Goal: Task Accomplishment & Management: Manage account settings

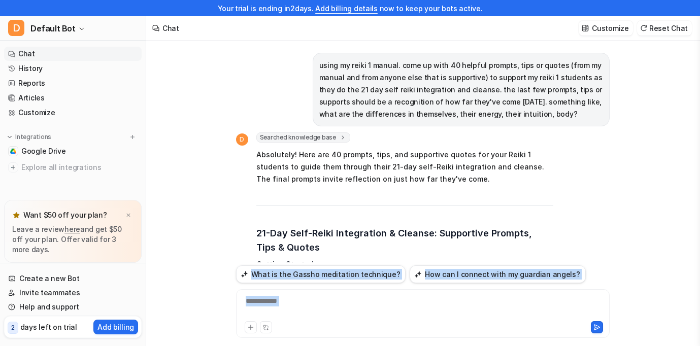
scroll to position [1498, 0]
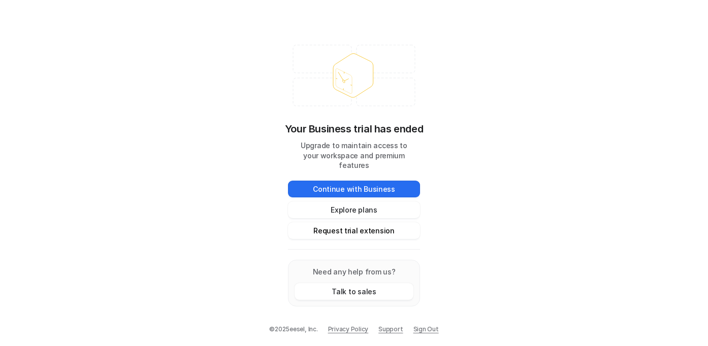
click at [349, 228] on button "Request trial extension" at bounding box center [354, 230] width 132 height 17
click at [344, 202] on button "Explore plans" at bounding box center [354, 210] width 132 height 17
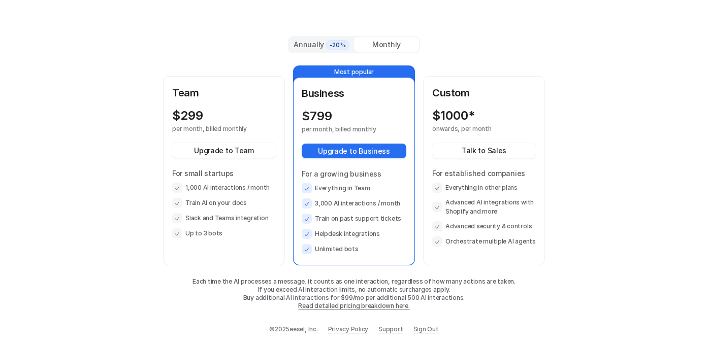
click at [184, 95] on p "Team" at bounding box center [224, 92] width 104 height 15
click at [384, 46] on div "Monthly" at bounding box center [386, 44] width 65 height 15
click at [199, 113] on p "$ 299" at bounding box center [187, 116] width 31 height 14
click at [201, 136] on div "$ 299 per month, billed monthly Upgrade to Team For small startups 1,000 AI int…" at bounding box center [224, 174] width 104 height 130
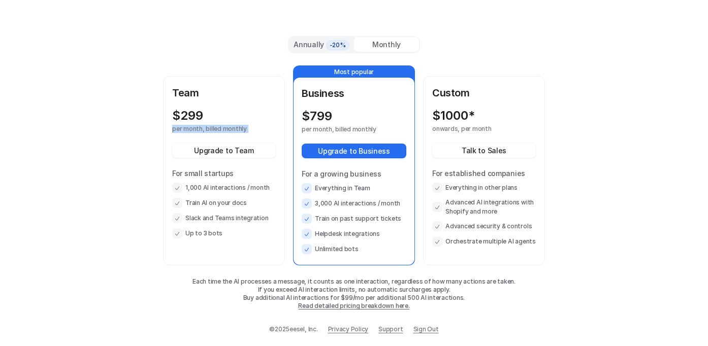
click at [201, 136] on div "$ 299 per month, billed monthly Upgrade to Team For small startups 1,000 AI int…" at bounding box center [224, 174] width 104 height 130
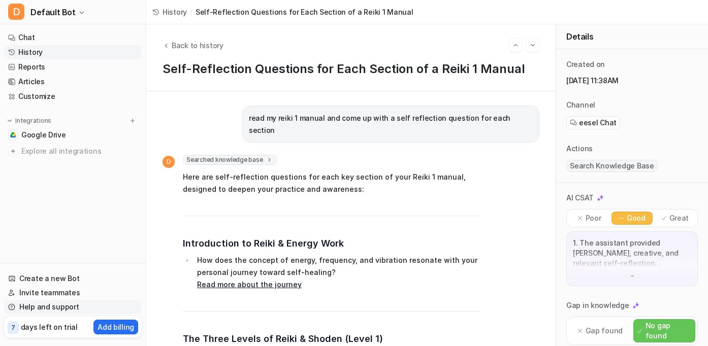
click at [50, 308] on link "Help and support" at bounding box center [73, 307] width 138 height 14
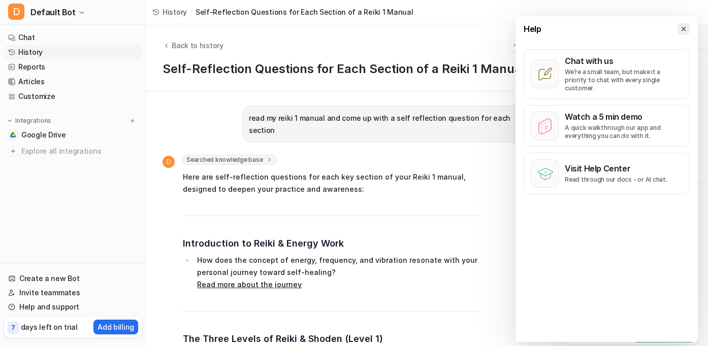
click at [682, 28] on icon at bounding box center [683, 28] width 7 height 7
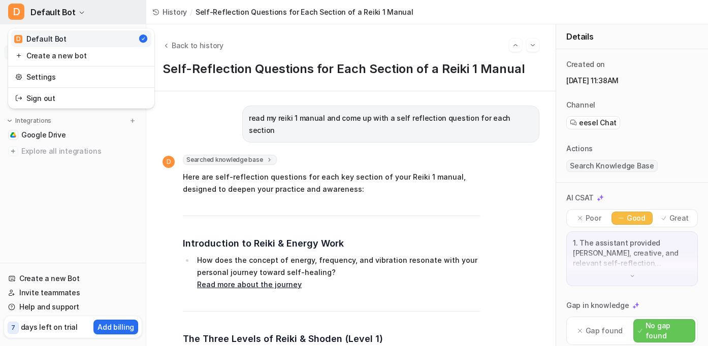
click at [79, 11] on icon "button" at bounding box center [82, 13] width 6 height 6
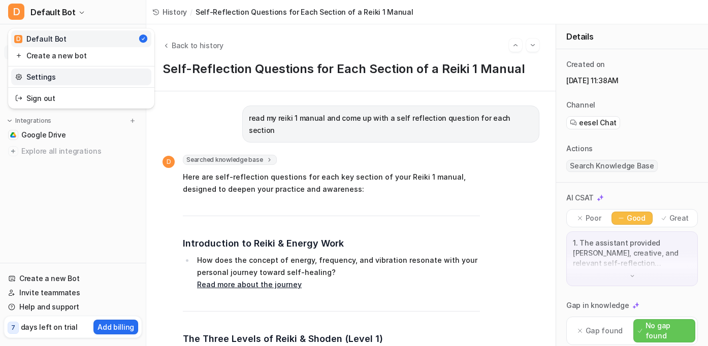
click at [43, 78] on link "Settings" at bounding box center [81, 77] width 140 height 17
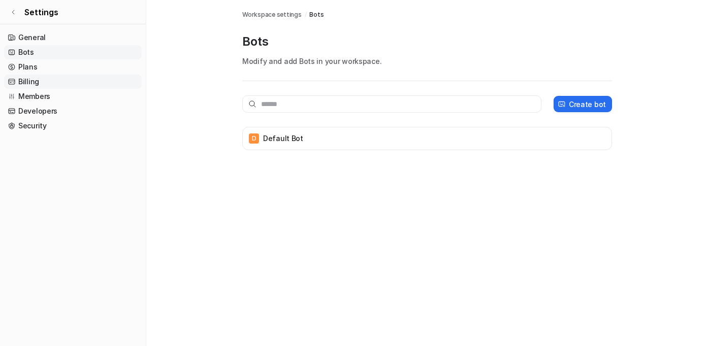
click at [26, 79] on link "Billing" at bounding box center [73, 82] width 138 height 14
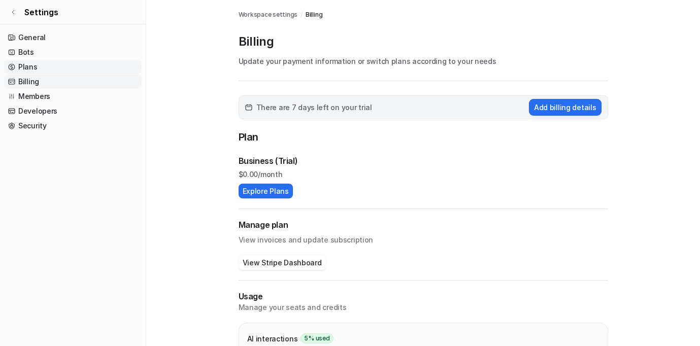
click at [25, 69] on link "Plans" at bounding box center [73, 67] width 138 height 14
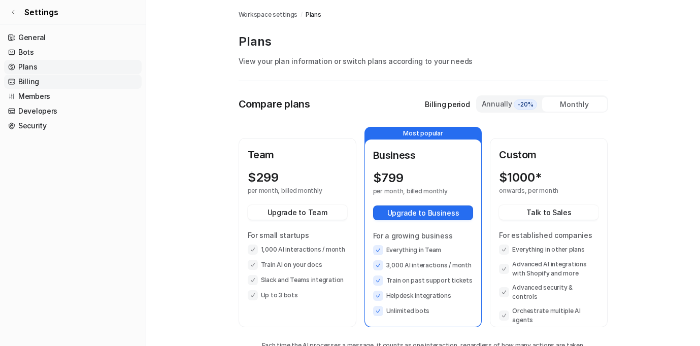
click at [25, 84] on link "Billing" at bounding box center [73, 82] width 138 height 14
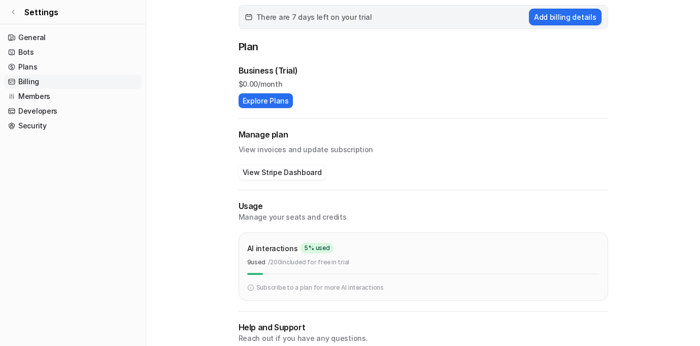
scroll to position [130, 0]
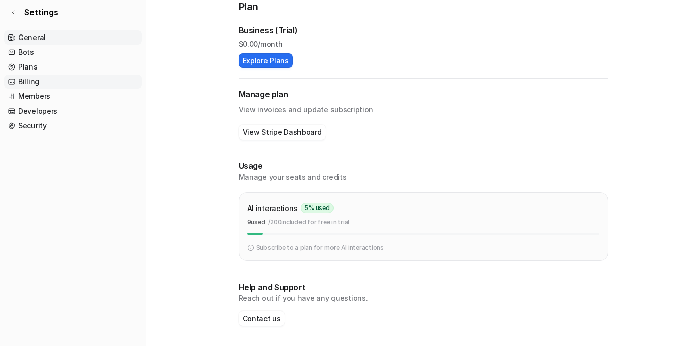
click at [28, 39] on link "General" at bounding box center [73, 37] width 138 height 14
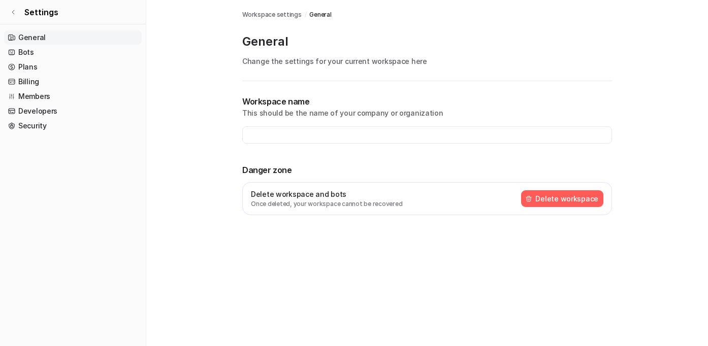
type input "**********"
click at [23, 71] on link "Plans" at bounding box center [73, 67] width 138 height 14
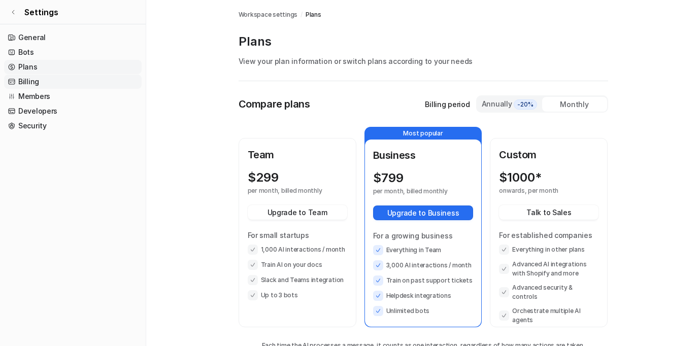
click at [23, 83] on link "Billing" at bounding box center [73, 82] width 138 height 14
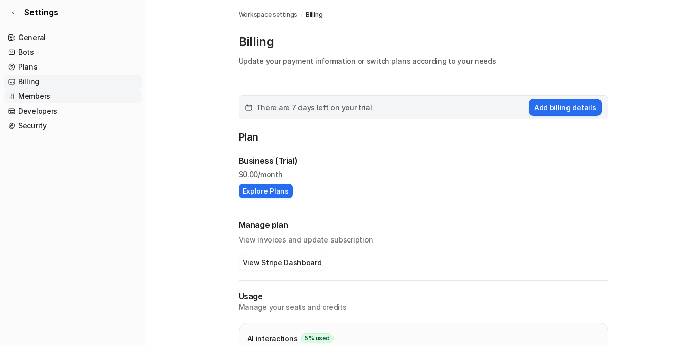
click at [27, 97] on link "Members" at bounding box center [73, 96] width 138 height 14
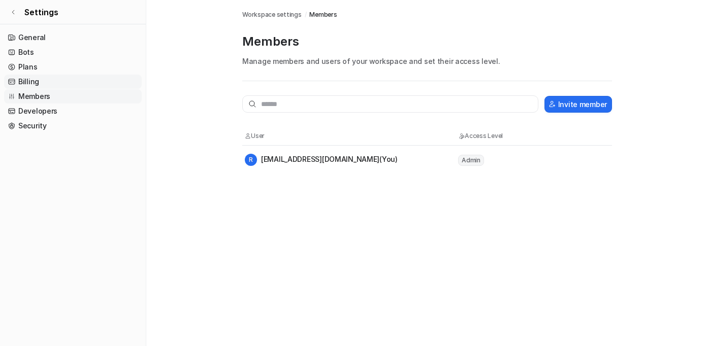
click at [24, 81] on link "Billing" at bounding box center [73, 82] width 138 height 14
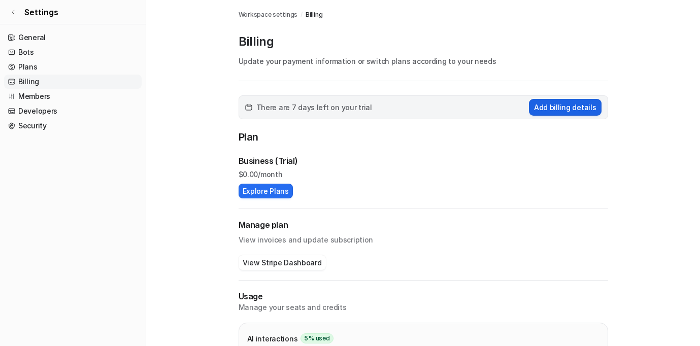
click at [563, 106] on button "Add billing details" at bounding box center [565, 107] width 73 height 17
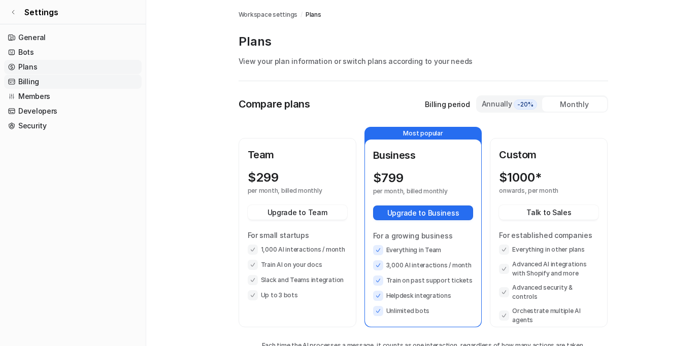
click at [20, 77] on link "Billing" at bounding box center [73, 82] width 138 height 14
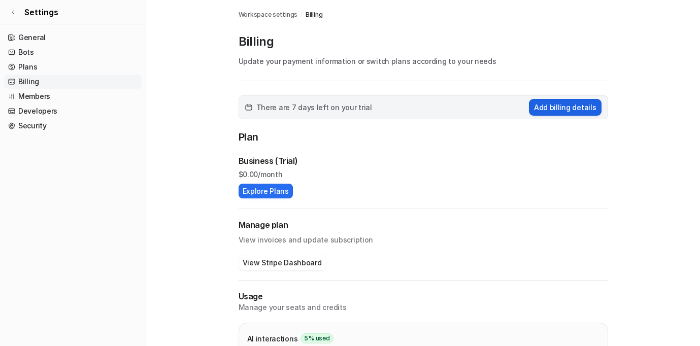
click at [551, 106] on button "Add billing details" at bounding box center [565, 107] width 73 height 17
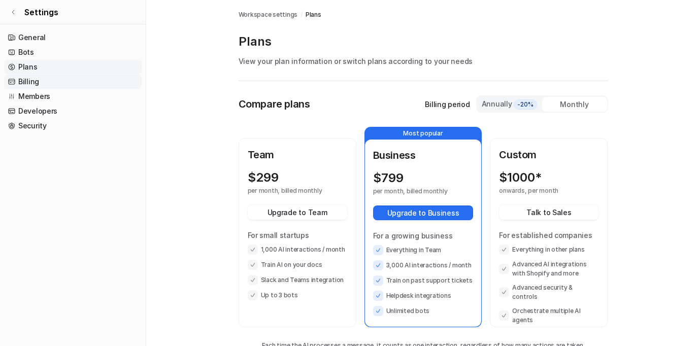
click at [23, 79] on link "Billing" at bounding box center [73, 82] width 138 height 14
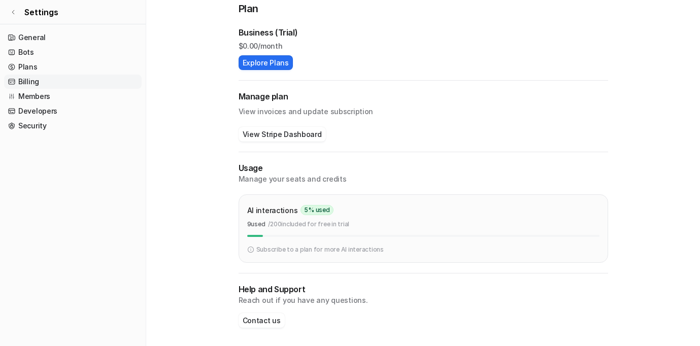
scroll to position [130, 0]
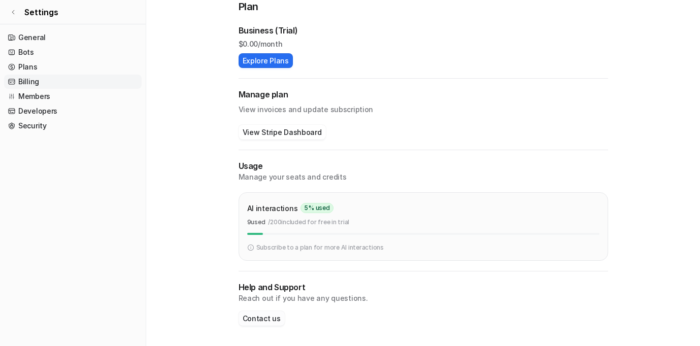
click at [270, 324] on button "Contact us" at bounding box center [262, 318] width 46 height 15
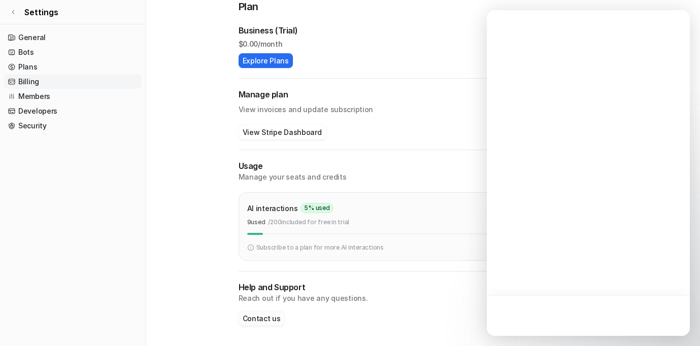
scroll to position [0, 0]
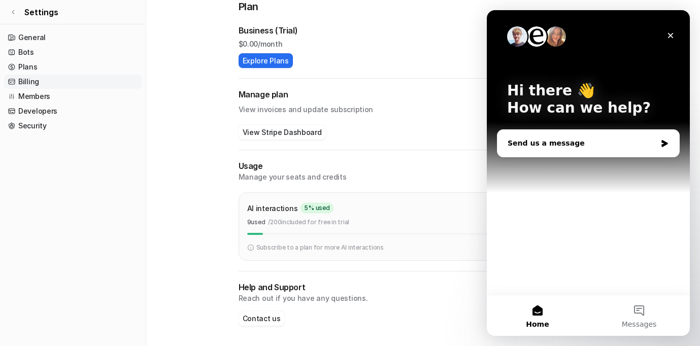
click at [549, 149] on div "Send us a message" at bounding box center [588, 143] width 182 height 27
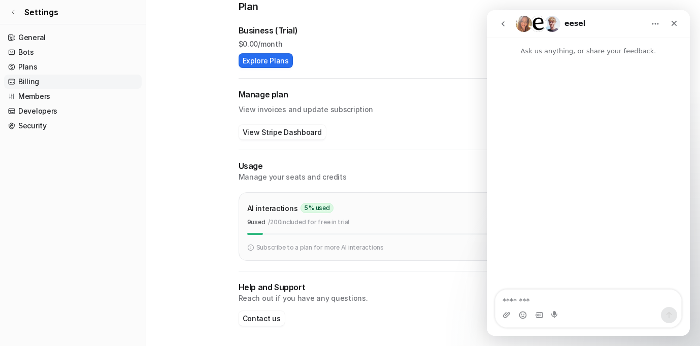
click at [582, 60] on div "Intercom messenger" at bounding box center [588, 62] width 203 height 12
click at [581, 54] on p "Ask us anything, or share your feedback." at bounding box center [588, 47] width 203 height 19
click at [525, 295] on textarea "Message…" at bounding box center [588, 298] width 186 height 17
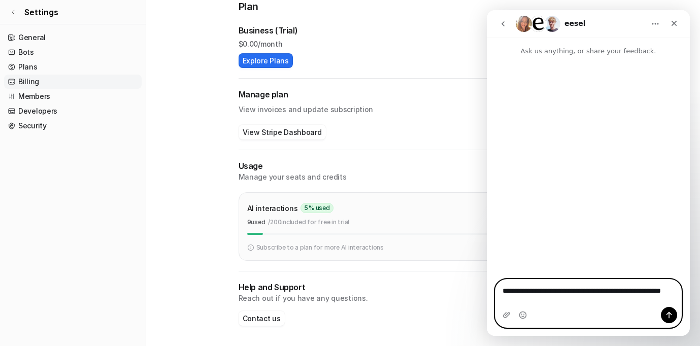
type textarea "**********"
